Goal: Transaction & Acquisition: Subscribe to service/newsletter

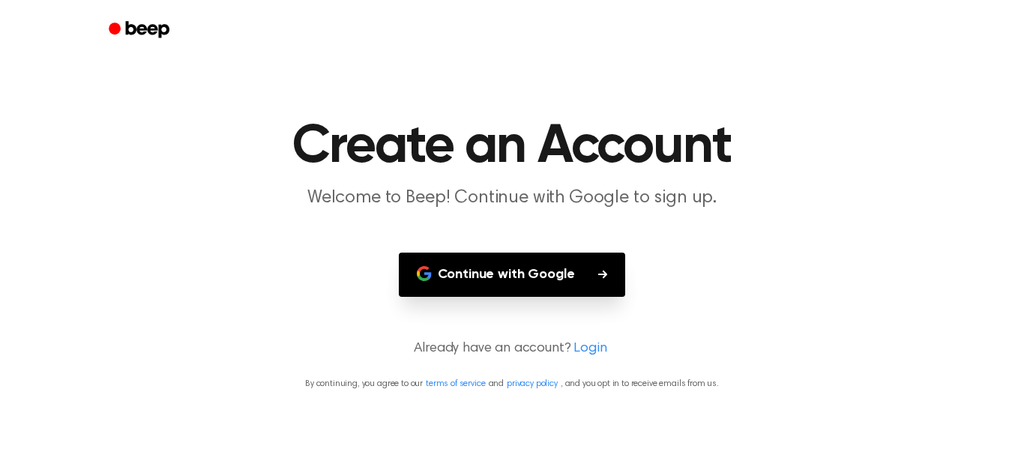
click at [583, 268] on button "Continue with Google" at bounding box center [512, 275] width 227 height 44
click at [1000, 298] on main "Create an Account Welcome to Beep! Continue with Google to sign up. Continue wi…" at bounding box center [512, 224] width 1024 height 449
click at [594, 352] on link "Login" at bounding box center [589, 349] width 33 height 20
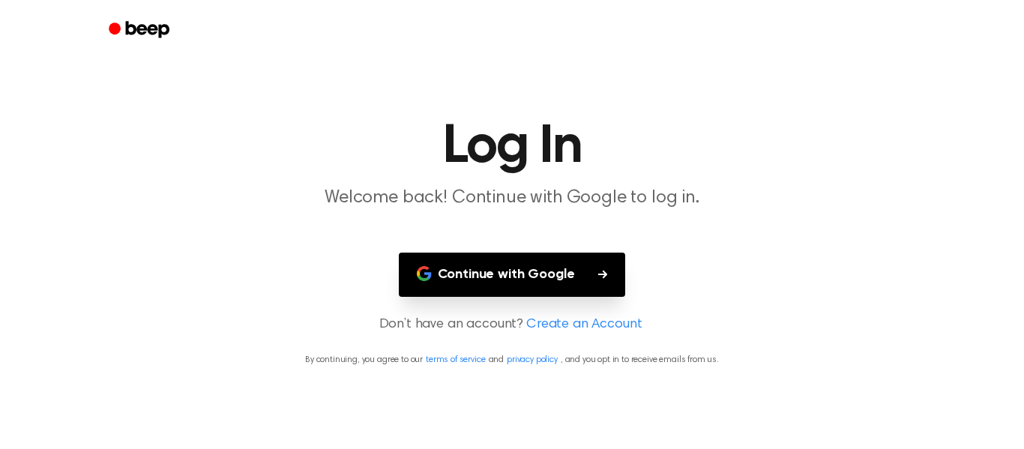
click at [579, 281] on button "Continue with Google" at bounding box center [512, 275] width 227 height 44
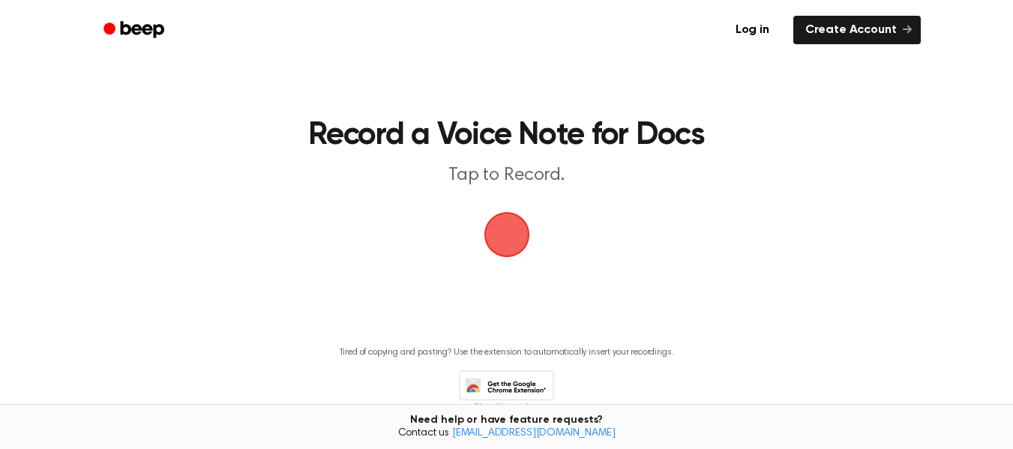
scroll to position [76, 0]
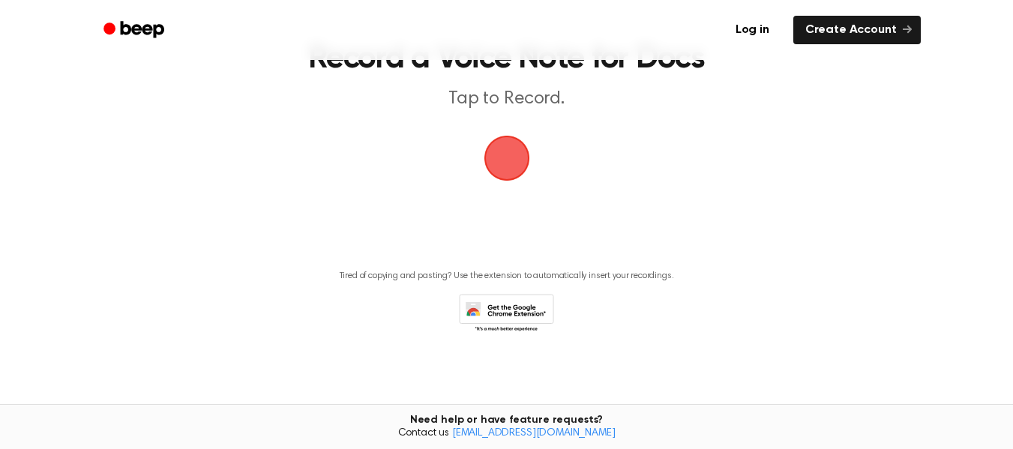
click at [527, 311] on icon at bounding box center [506, 314] width 95 height 41
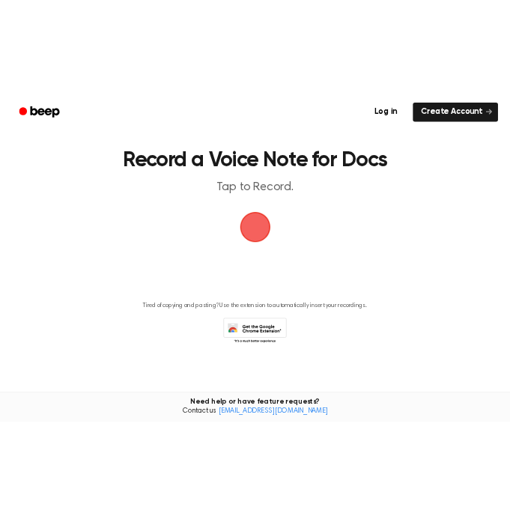
scroll to position [0, 0]
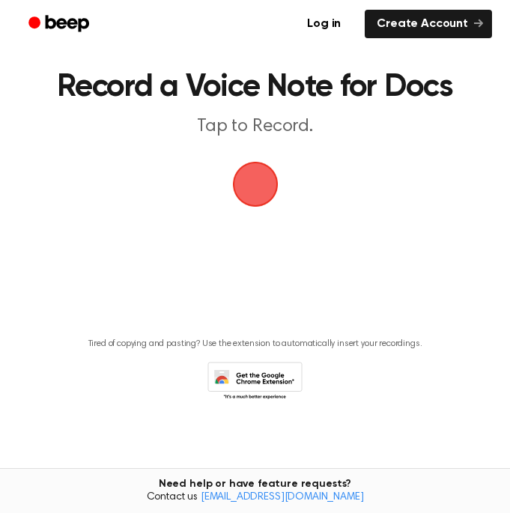
click at [244, 173] on span "button" at bounding box center [256, 184] width 42 height 42
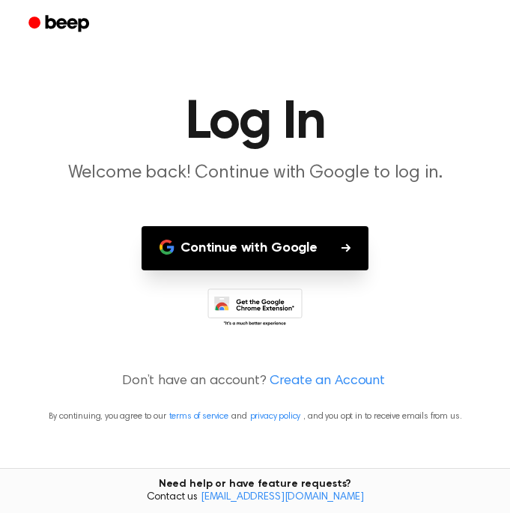
click at [211, 241] on button "Continue with Google" at bounding box center [255, 248] width 227 height 44
